Goal: Information Seeking & Learning: Find specific fact

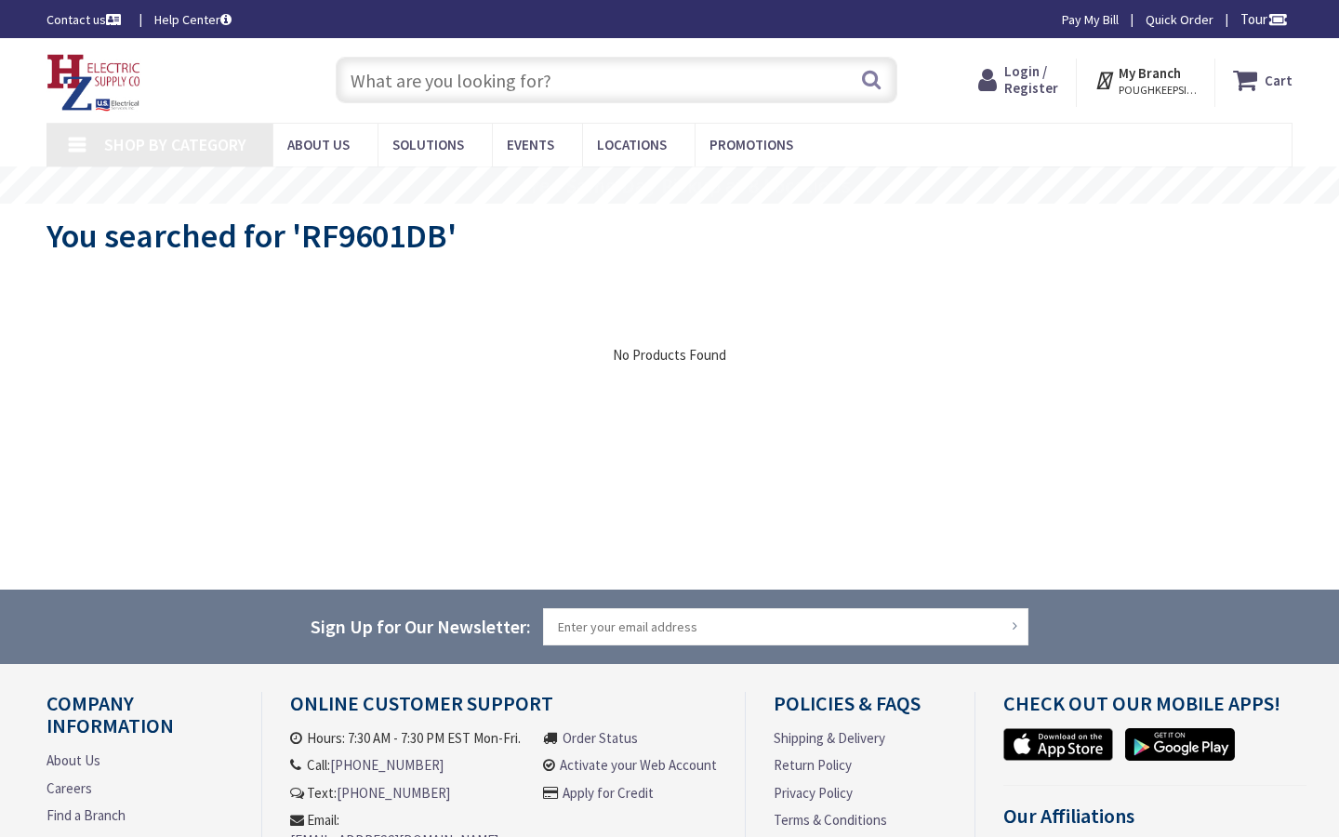
type input "Hatfield Ln, Poughkeepsie, NY 12603, USA"
